Goal: Find specific page/section: Find specific page/section

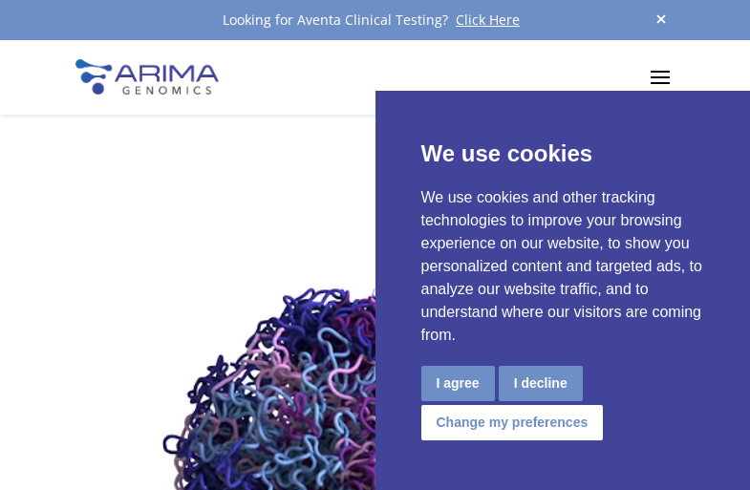
scroll to position [6851, 0]
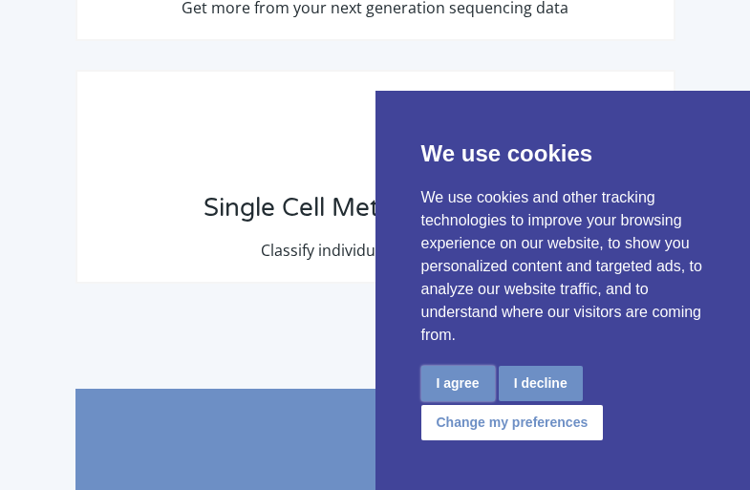
click at [458, 383] on button "I agree" at bounding box center [458, 383] width 74 height 35
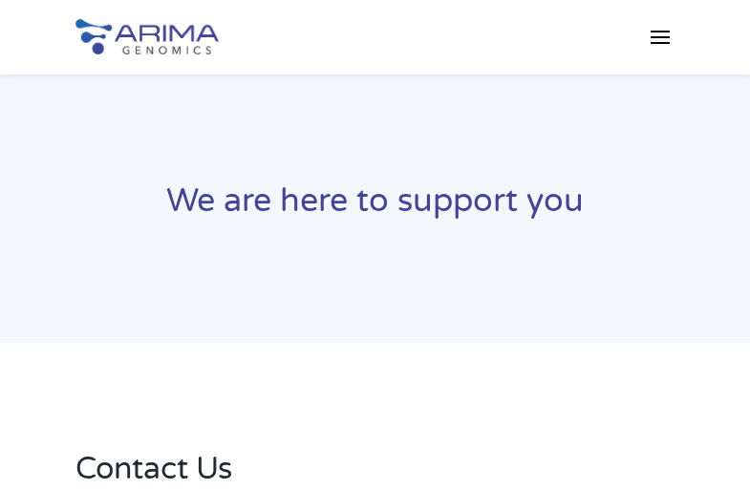
scroll to position [1662, 0]
